Goal: Task Accomplishment & Management: Use online tool/utility

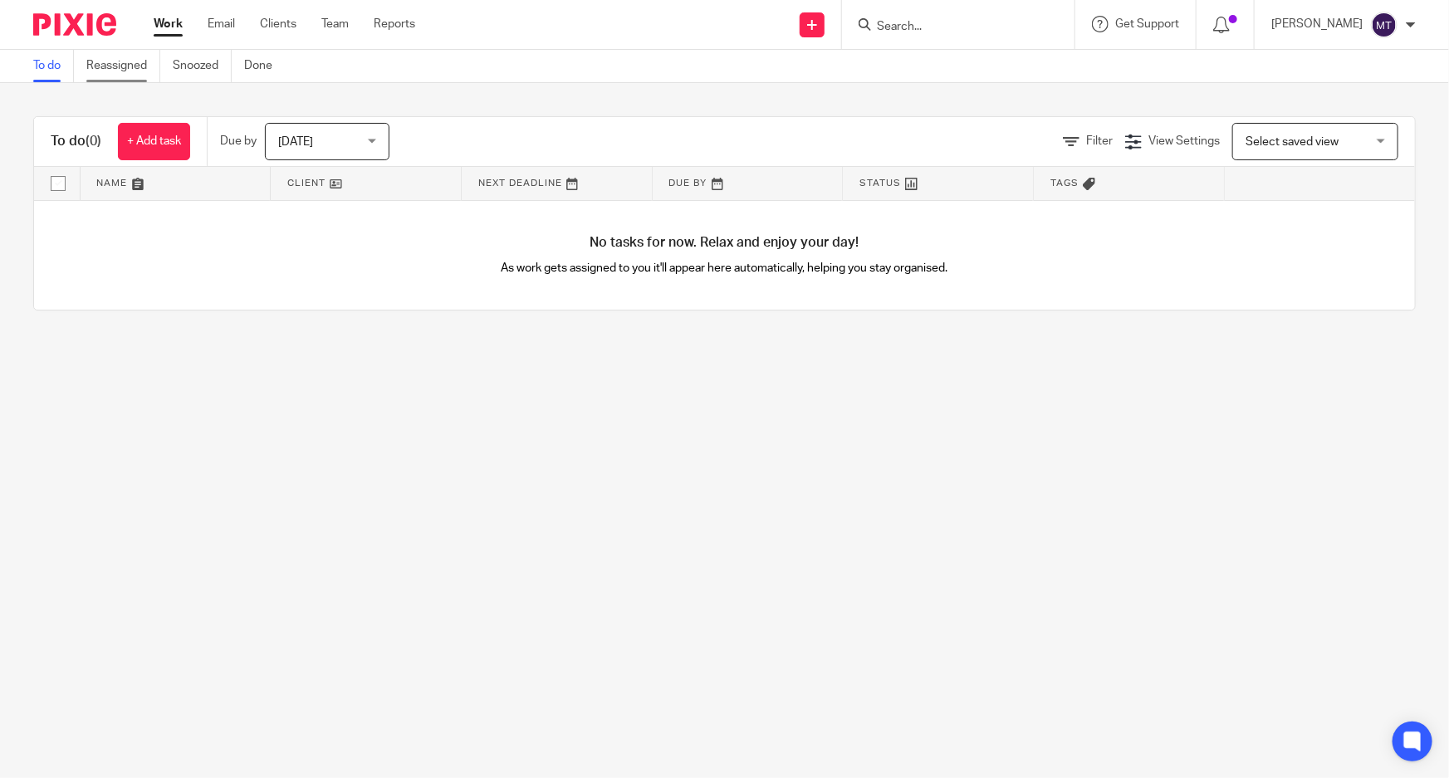
click at [115, 66] on link "Reassigned" at bounding box center [123, 66] width 74 height 32
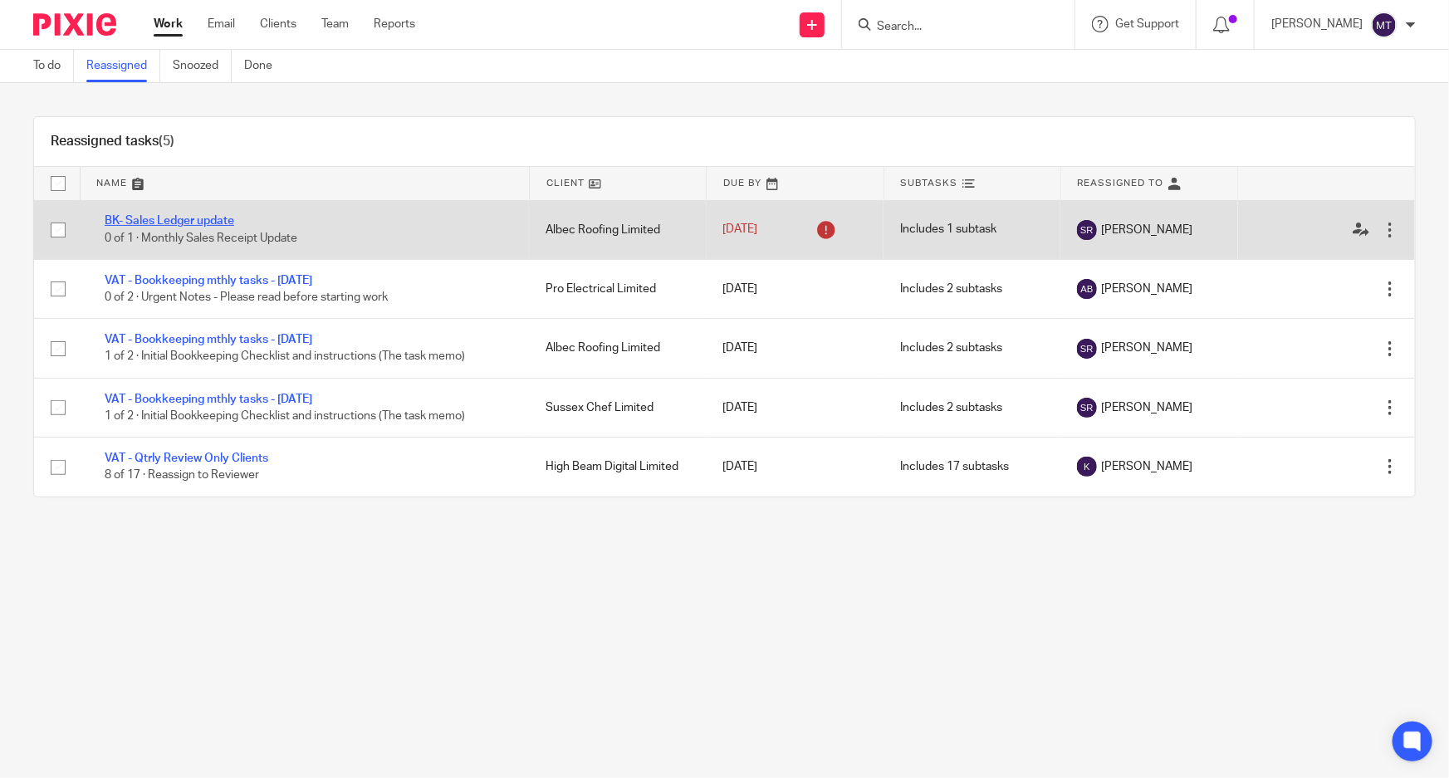
click at [185, 224] on link "BK- Sales Ledger update" at bounding box center [170, 221] width 130 height 12
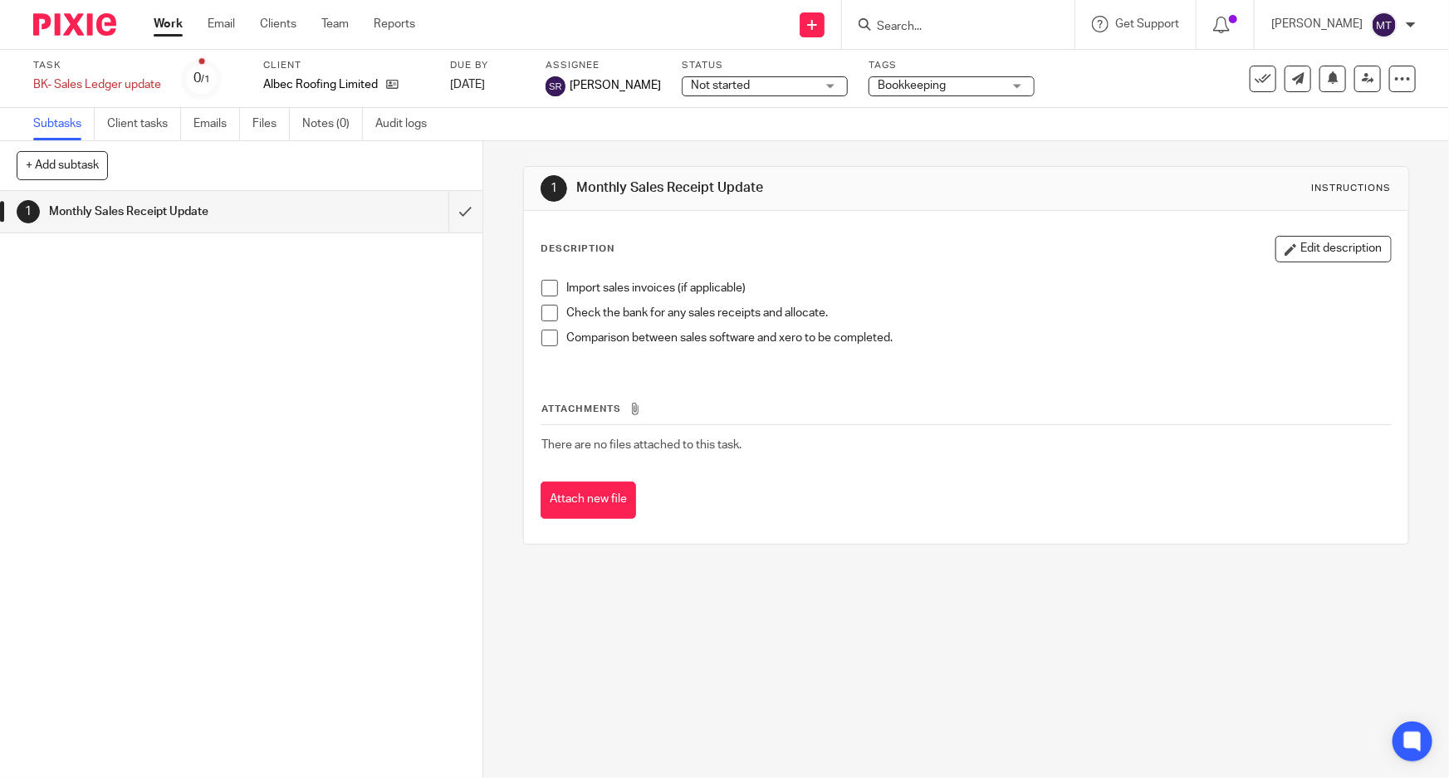
click at [955, 151] on div "1 Monthly Sales Receipt Update Instructions Description Edit description Import…" at bounding box center [965, 355] width 885 height 429
click at [390, 83] on icon at bounding box center [392, 84] width 12 height 12
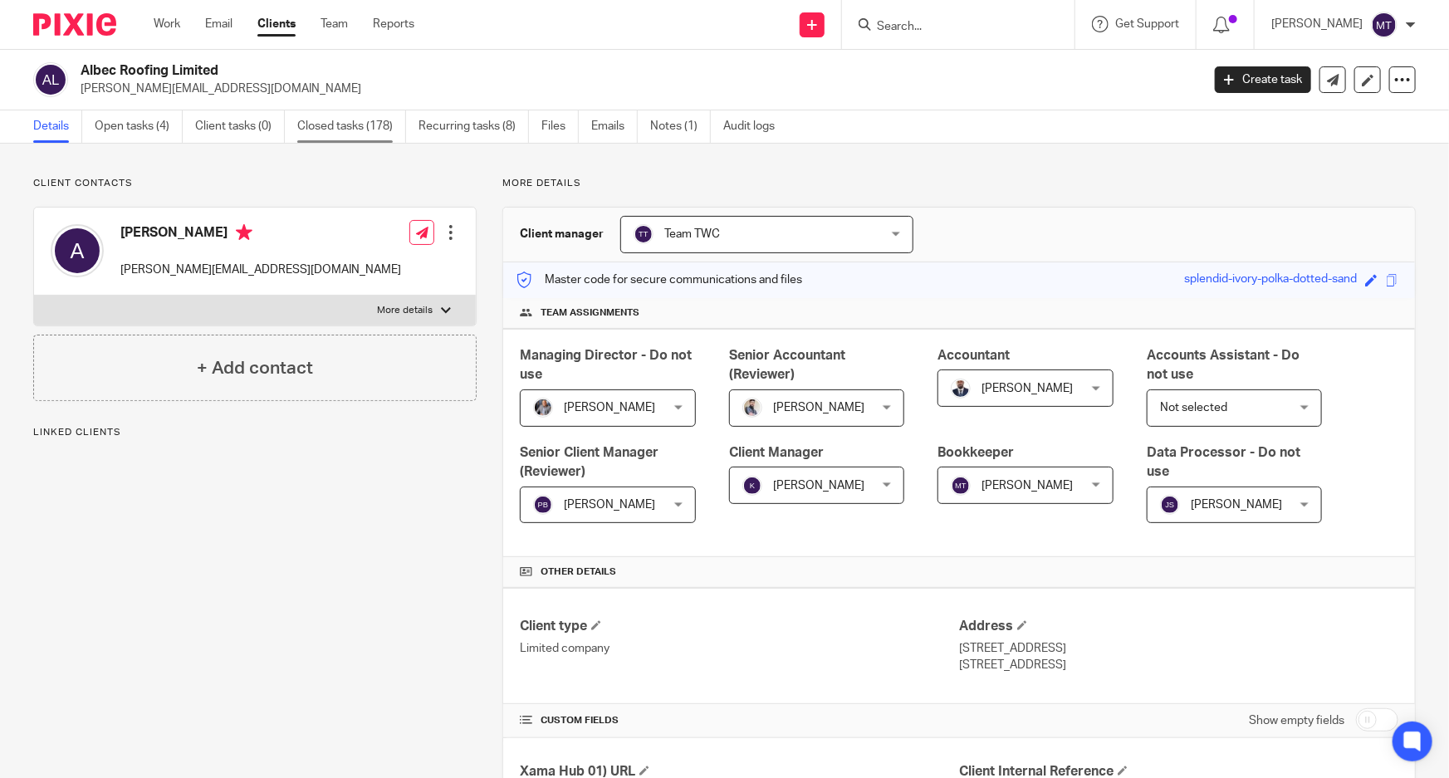
click at [308, 125] on link "Closed tasks (178)" at bounding box center [351, 126] width 109 height 32
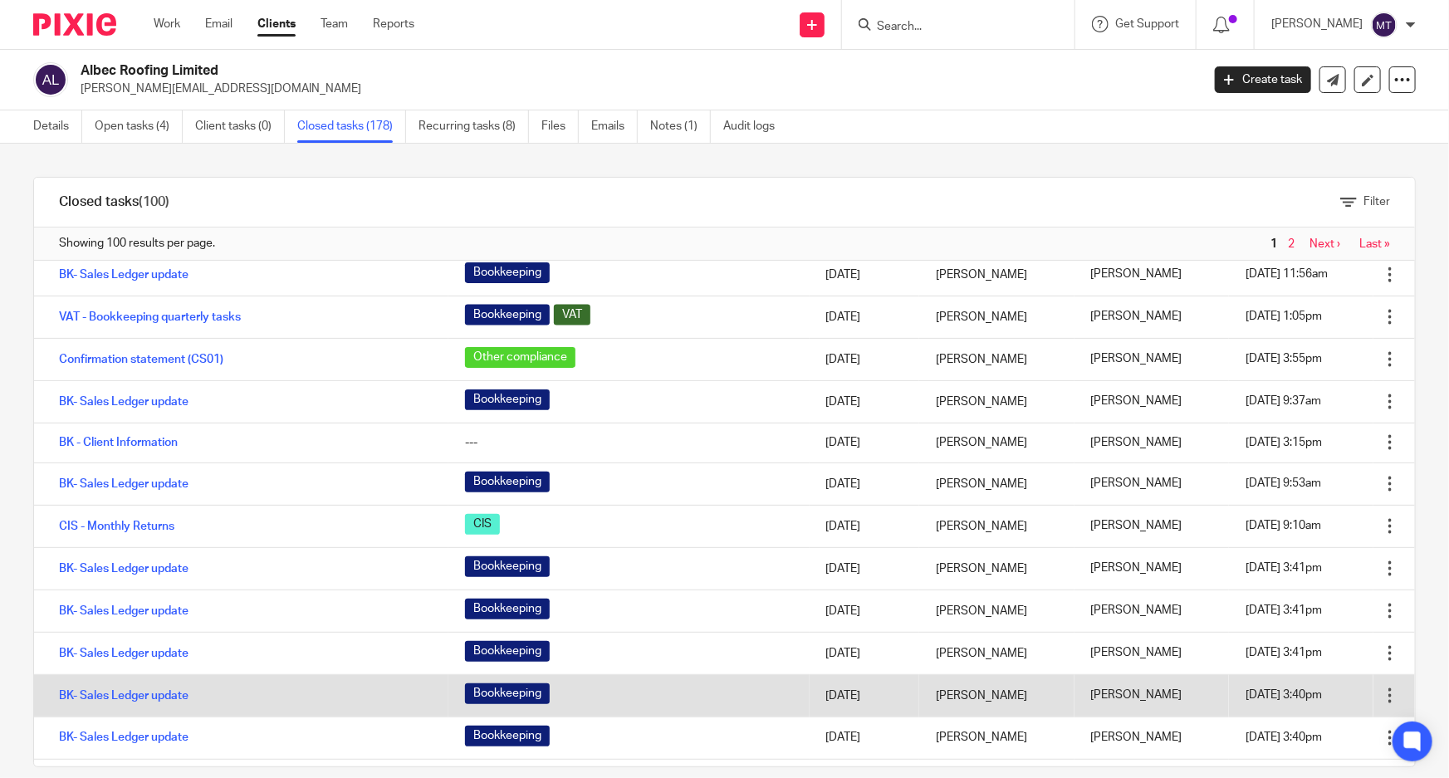
scroll to position [1208, 0]
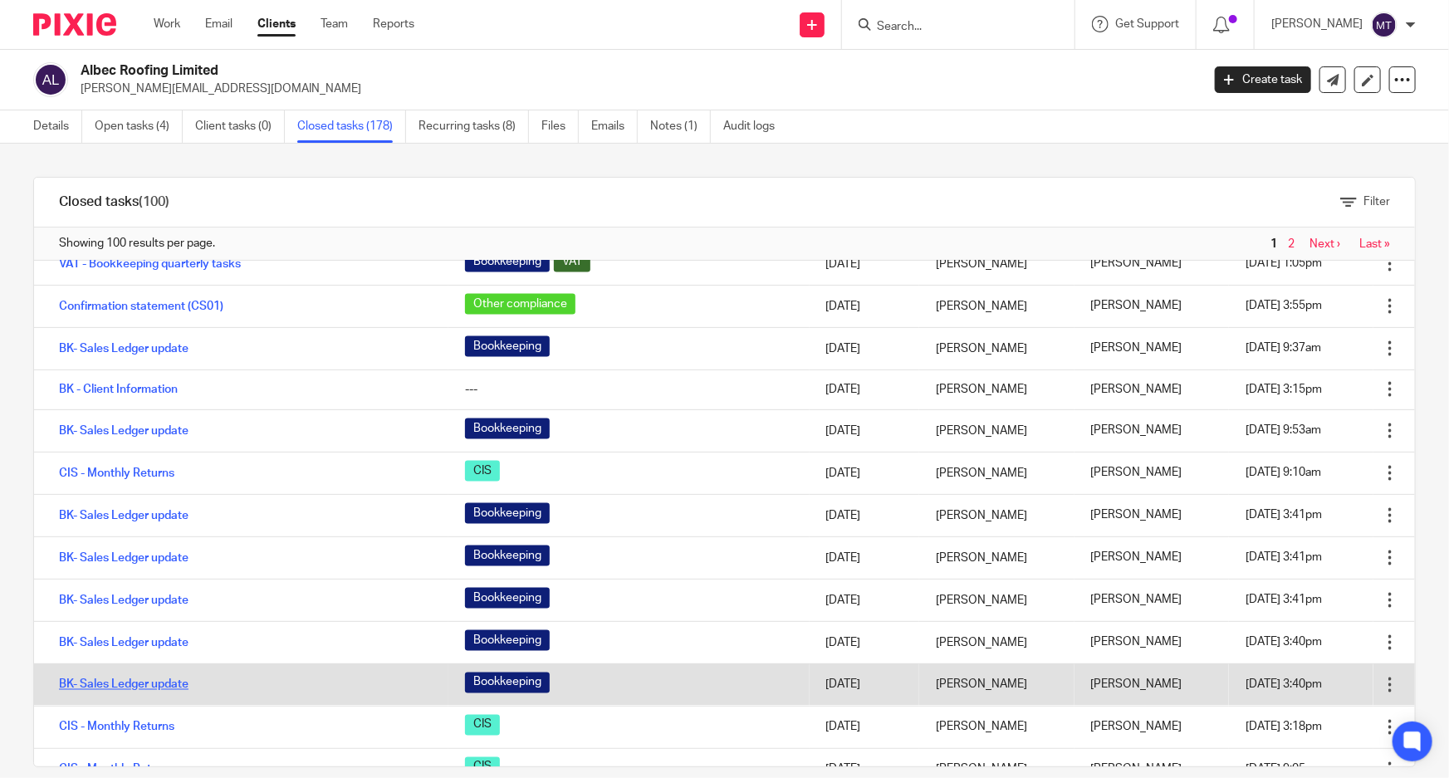
click at [176, 681] on link "BK- Sales Ledger update" at bounding box center [124, 685] width 130 height 12
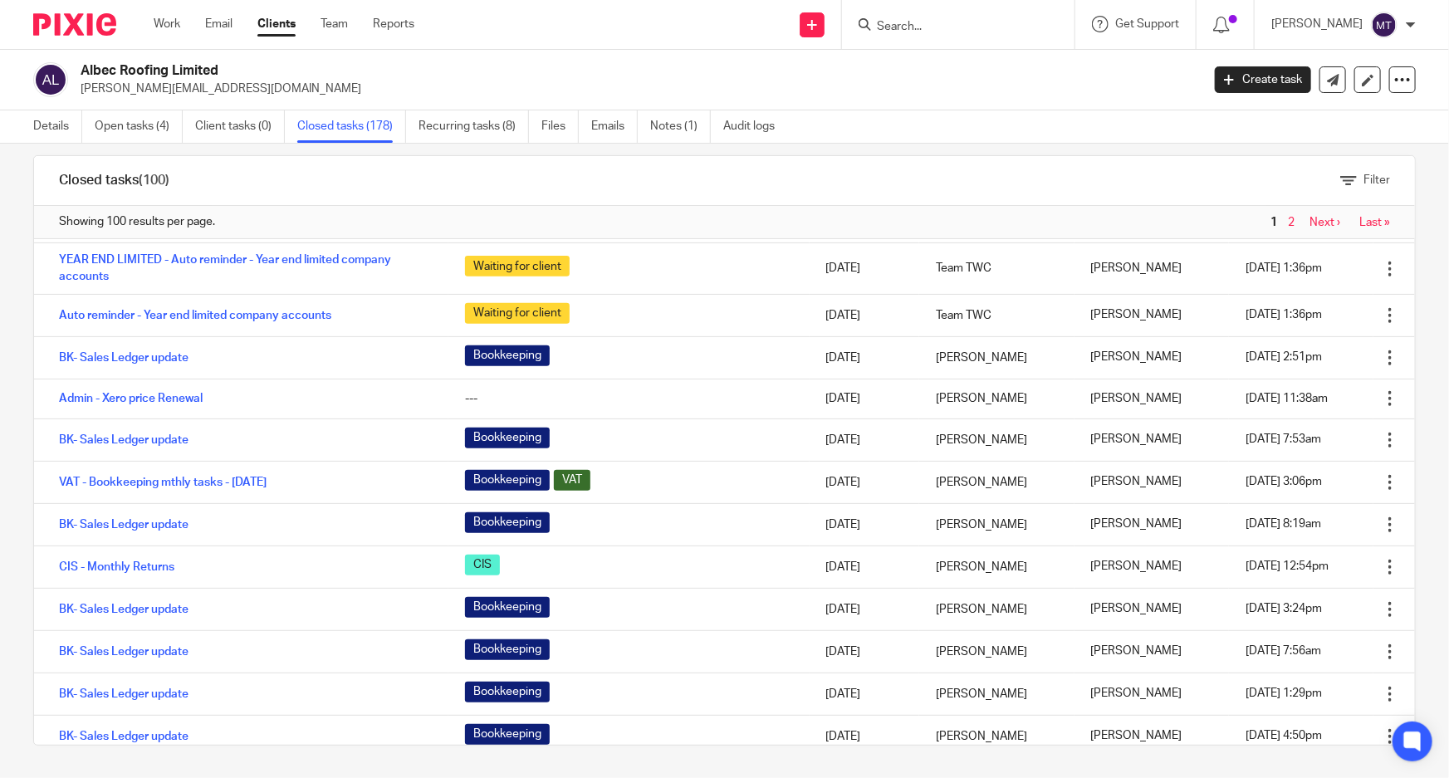
scroll to position [679, 0]
